Goal: Register for event/course

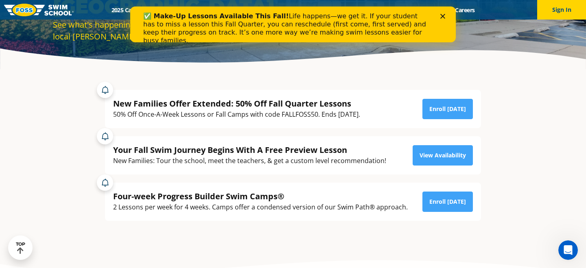
scroll to position [112, 0]
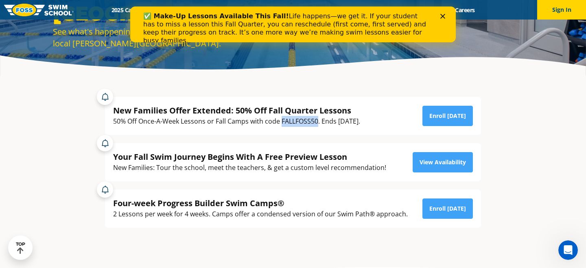
drag, startPoint x: 318, startPoint y: 120, endPoint x: 281, endPoint y: 118, distance: 37.1
click at [281, 118] on div "50% Off Once-A-Week Lessons or Fall Camps with code FALLFOSS50. Ends [DATE]." at bounding box center [236, 121] width 247 height 11
copy div "FALLFOSS50"
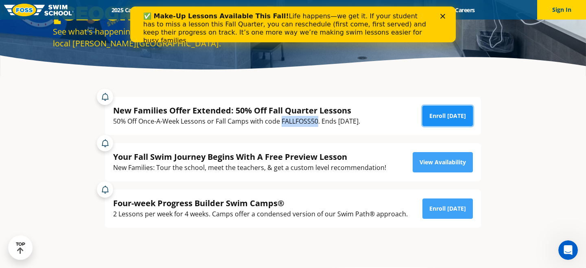
click at [435, 114] on link "Enroll [DATE]" at bounding box center [448, 116] width 50 height 20
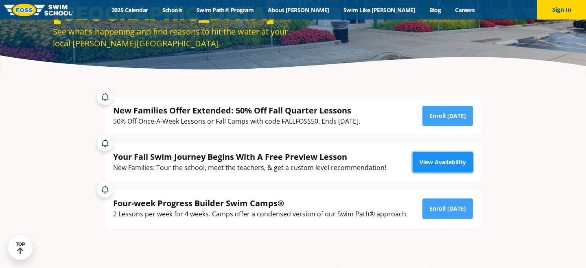
click at [433, 164] on link "View Availability" at bounding box center [443, 162] width 60 height 20
